Goal: Communication & Community: Ask a question

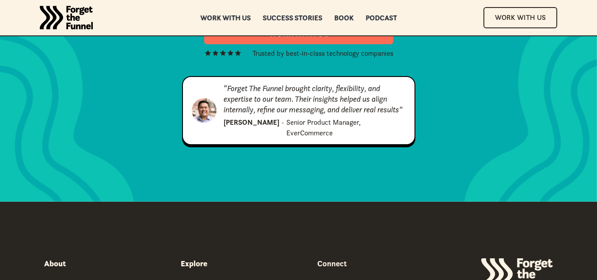
scroll to position [4508, 0]
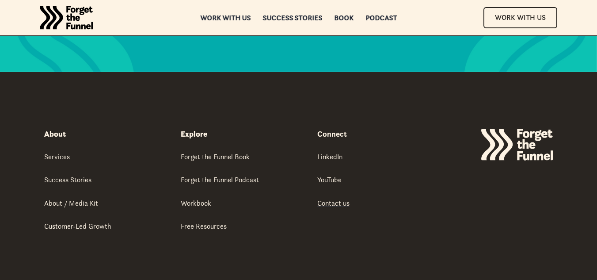
click at [342, 198] on div "Contact us" at bounding box center [333, 203] width 32 height 10
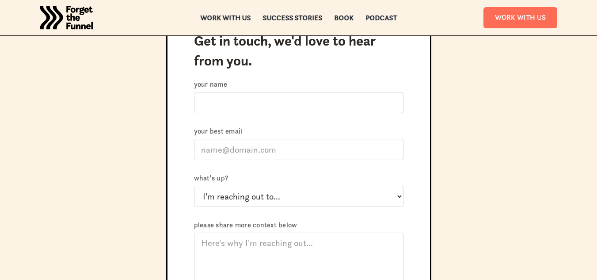
scroll to position [53, 0]
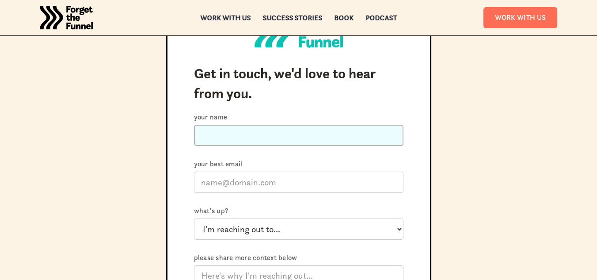
click at [283, 133] on input "Your name" at bounding box center [299, 135] width 210 height 21
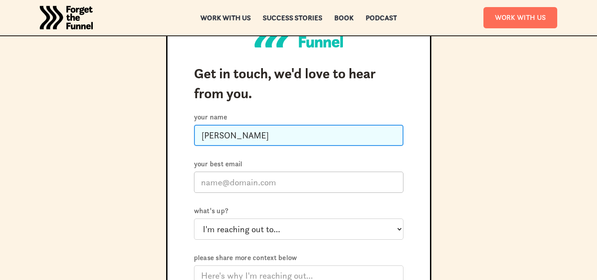
type input "[PERSON_NAME]"
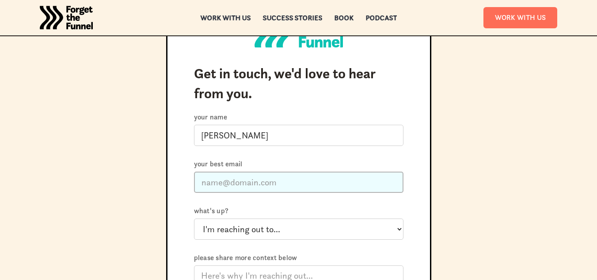
click at [240, 182] on input "Your best email" at bounding box center [299, 182] width 210 height 21
click at [240, 182] on input "[PERSON_NAME]" at bounding box center [299, 182] width 210 height 21
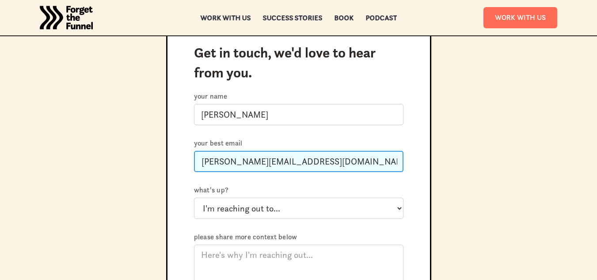
scroll to position [92, 0]
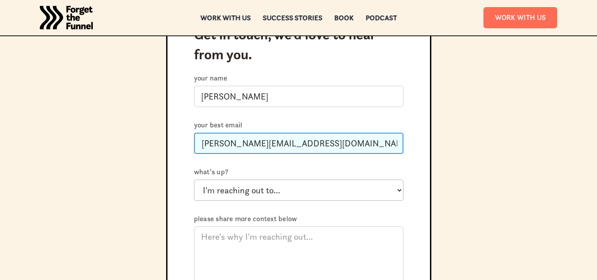
type input "[PERSON_NAME][EMAIL_ADDRESS][DOMAIN_NAME]"
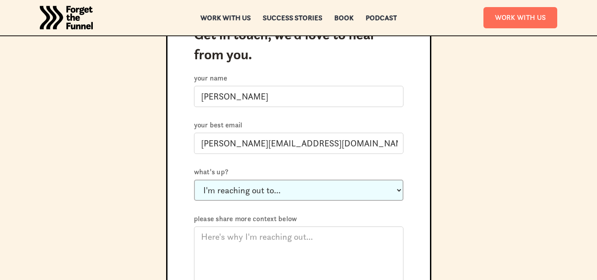
click at [268, 191] on select "I'm reaching out to... Just say hi Ask a question about working with you Invite…" at bounding box center [299, 190] width 210 height 21
select select "Other"
click at [194, 180] on select "I'm reaching out to... Just say hi Ask a question about working with you Invite…" at bounding box center [299, 190] width 210 height 21
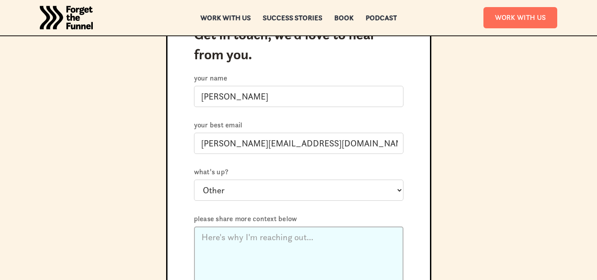
click at [248, 258] on textarea "Please share more context below" at bounding box center [299, 257] width 210 height 62
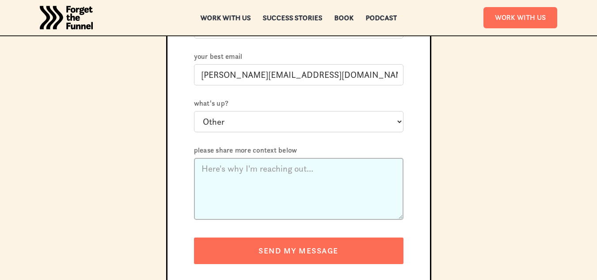
scroll to position [161, 0]
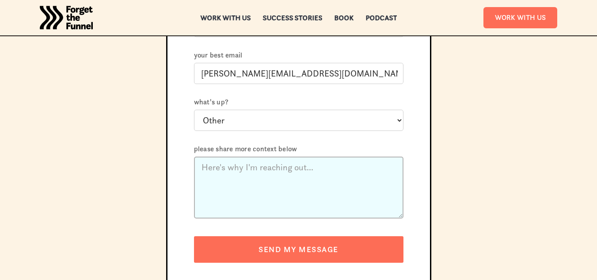
paste textarea "Hello,I noticed your profile on Clutch already highlights the great work your t…"
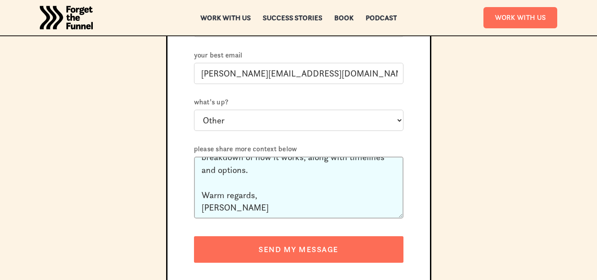
scroll to position [187, 0]
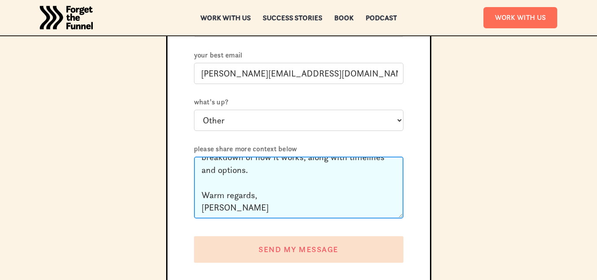
type textarea "Hello,I noticed your profile on Clutch already highlights the great work your t…"
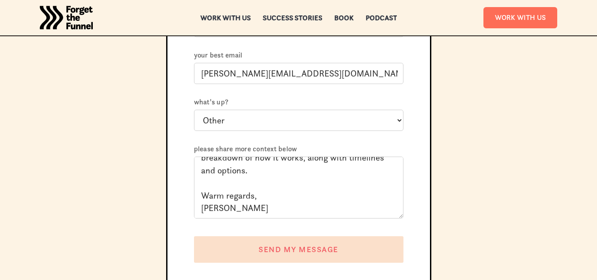
scroll to position [173, 0]
click at [325, 252] on input "SEND MY MESSAGE" at bounding box center [299, 249] width 210 height 27
type input "Please wait..."
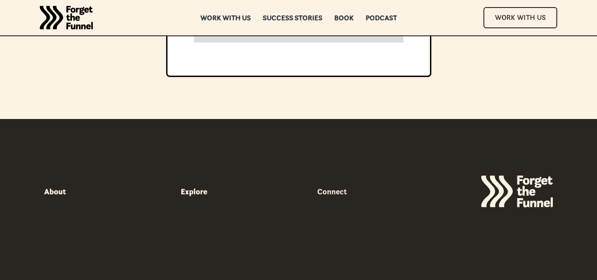
scroll to position [0, 0]
